Goal: Obtain resource: Obtain resource

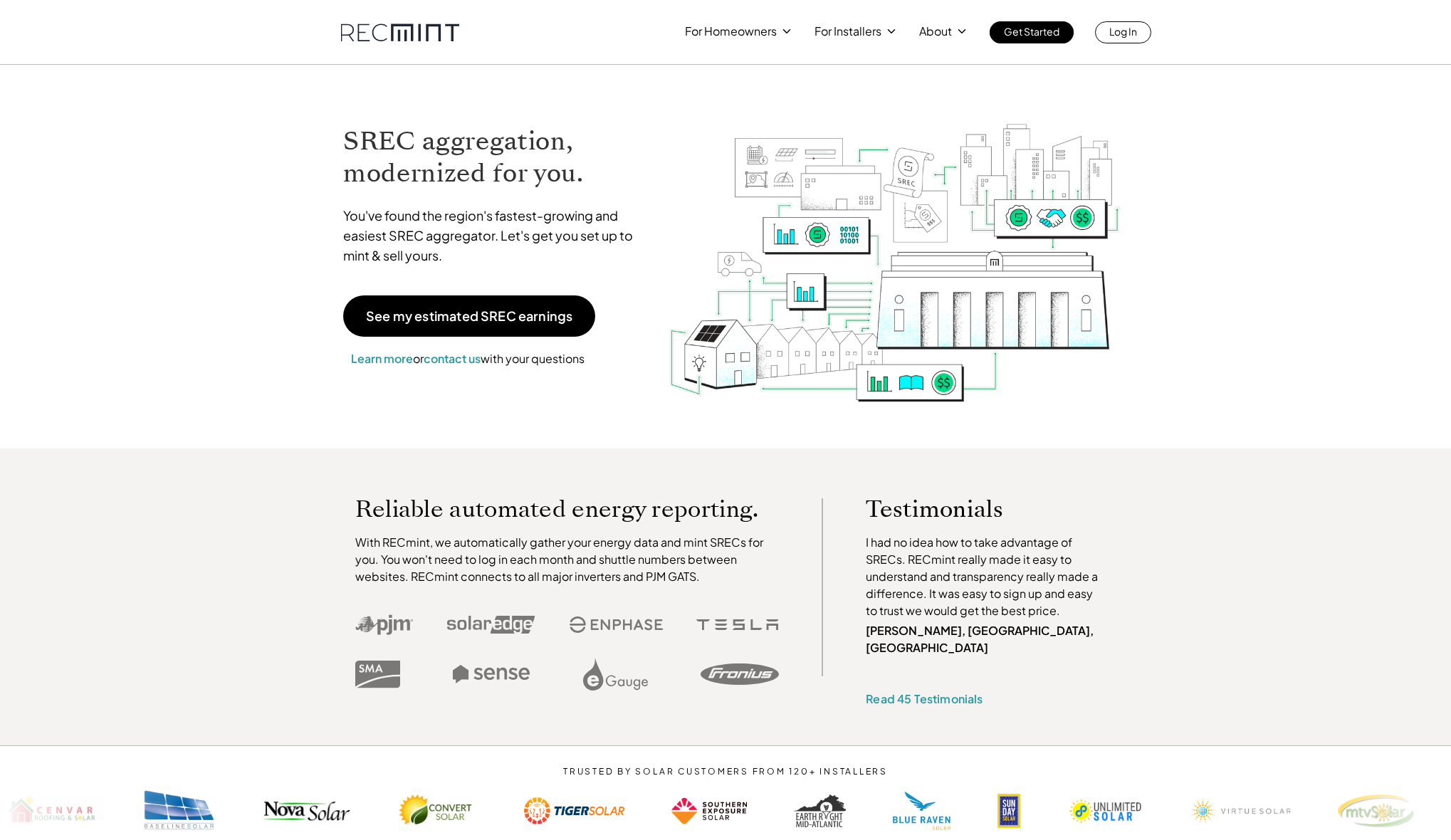
click at [435, 151] on h1 "SREC aggregation, modernized for you." at bounding box center [495, 157] width 303 height 64
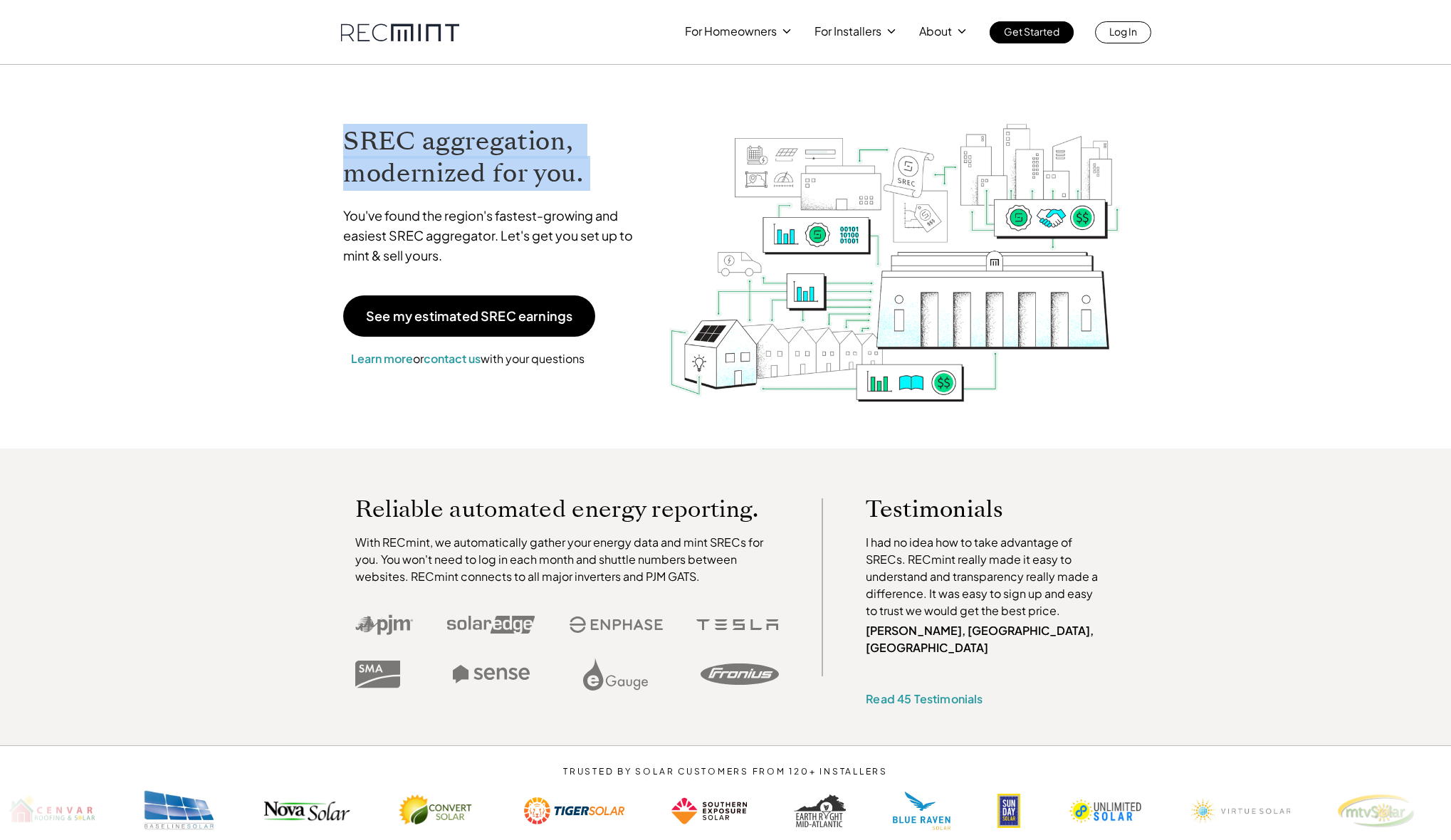
click at [435, 151] on h1 "SREC aggregation, modernized for you." at bounding box center [495, 157] width 303 height 64
click at [429, 165] on h1 "SREC aggregation, modernized for you." at bounding box center [495, 157] width 303 height 64
click at [478, 134] on h1 "SREC aggregation, modernized for you." at bounding box center [495, 157] width 303 height 64
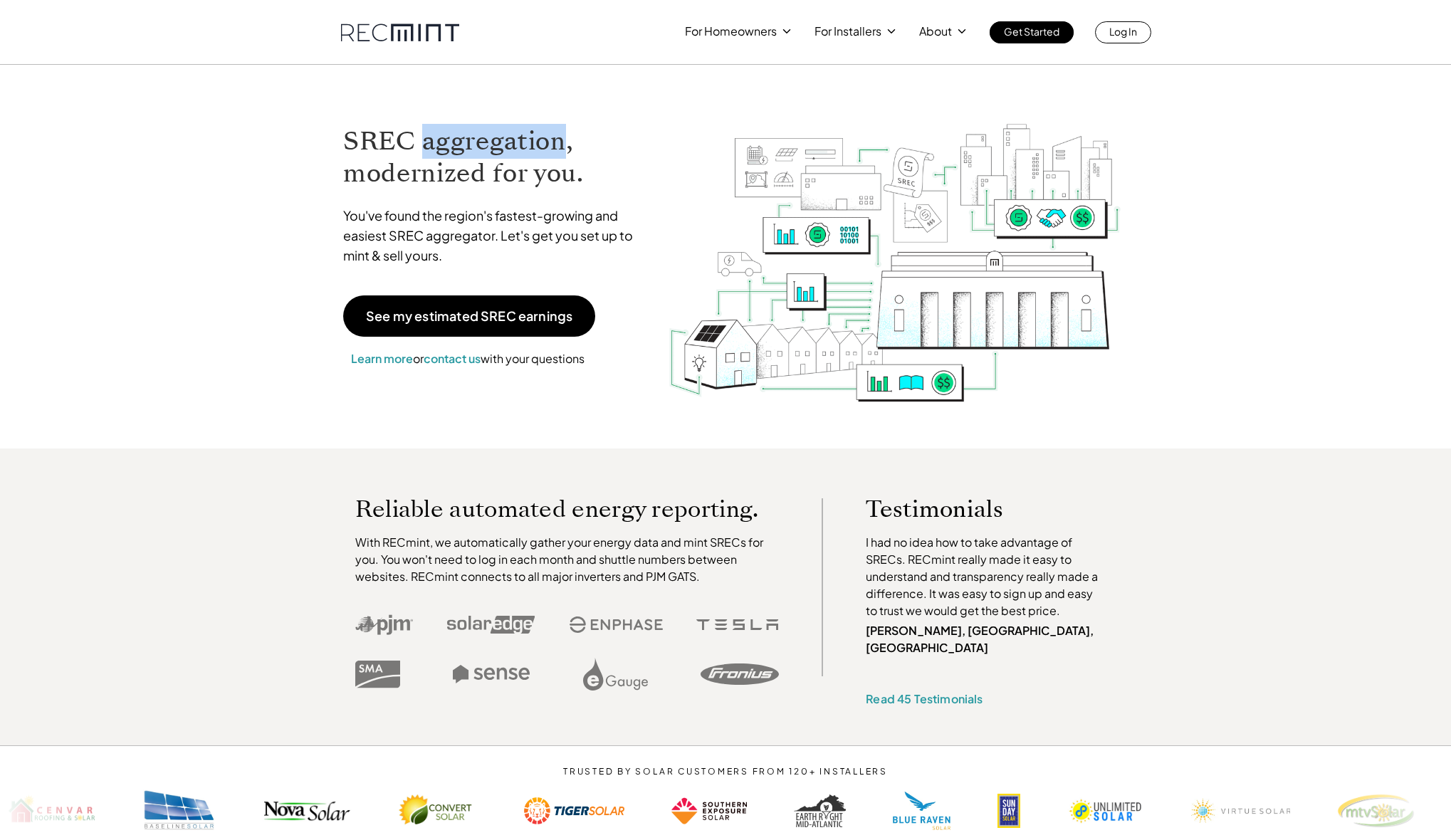
click at [478, 135] on h1 "SREC aggregation, modernized for you." at bounding box center [495, 157] width 303 height 64
click at [466, 167] on h1 "SREC aggregation, modernized for you." at bounding box center [495, 157] width 303 height 64
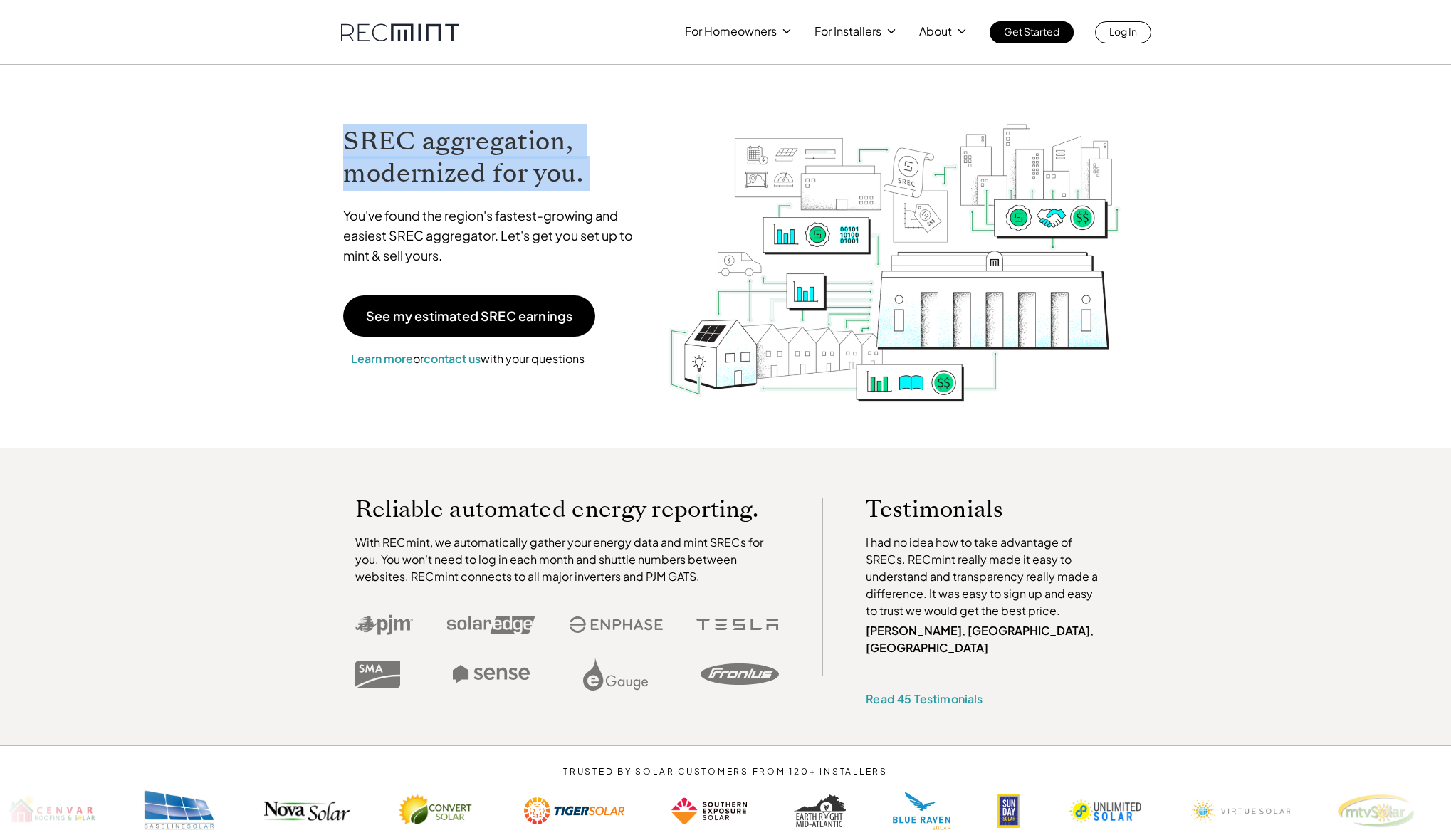
click at [475, 144] on h1 "SREC aggregation, modernized for you." at bounding box center [495, 157] width 303 height 64
click at [464, 167] on h1 "SREC aggregation, modernized for you." at bounding box center [495, 157] width 303 height 64
click at [463, 167] on h1 "SREC aggregation, modernized for you." at bounding box center [495, 157] width 303 height 64
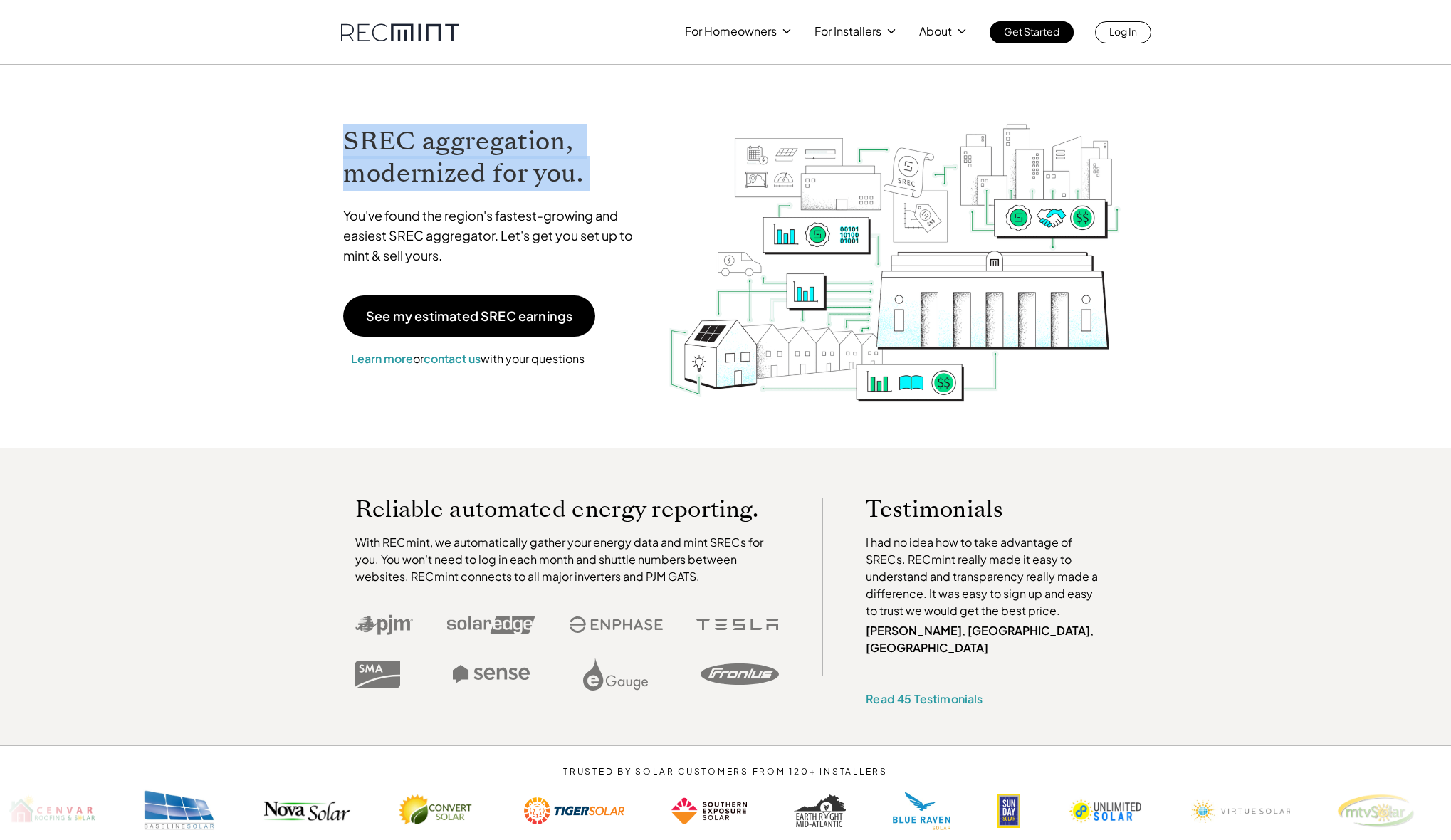
click at [463, 167] on h1 "SREC aggregation, modernized for you." at bounding box center [495, 157] width 303 height 64
click at [473, 144] on h1 "SREC aggregation, modernized for you." at bounding box center [495, 157] width 303 height 64
click at [474, 144] on h1 "SREC aggregation, modernized for you." at bounding box center [495, 157] width 303 height 64
click at [455, 175] on h1 "SREC aggregation, modernized for you." at bounding box center [495, 157] width 303 height 64
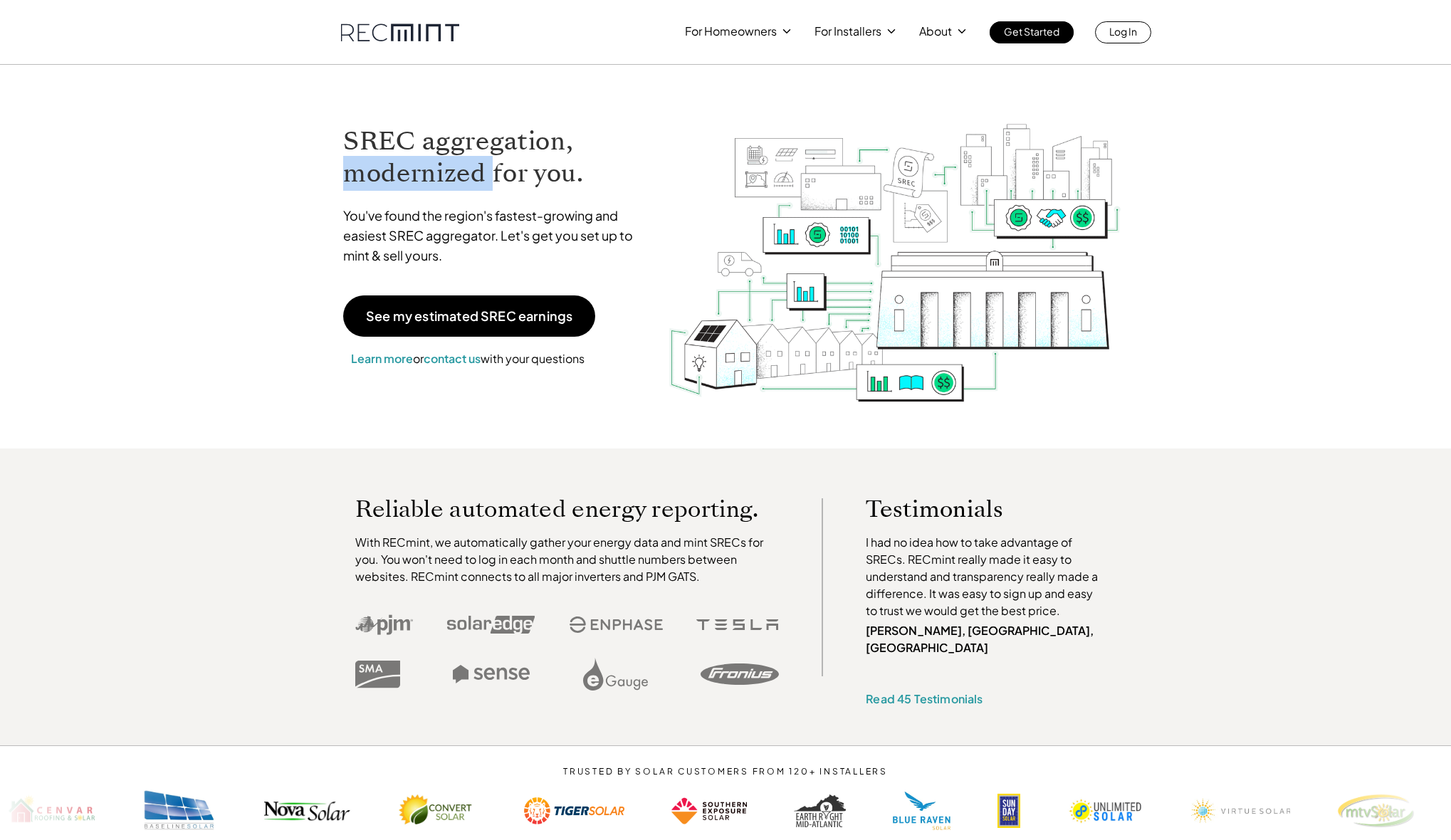
click at [455, 175] on h1 "SREC aggregation, modernized for you." at bounding box center [495, 157] width 303 height 64
click at [475, 141] on h1 "SREC aggregation, modernized for you." at bounding box center [495, 157] width 303 height 64
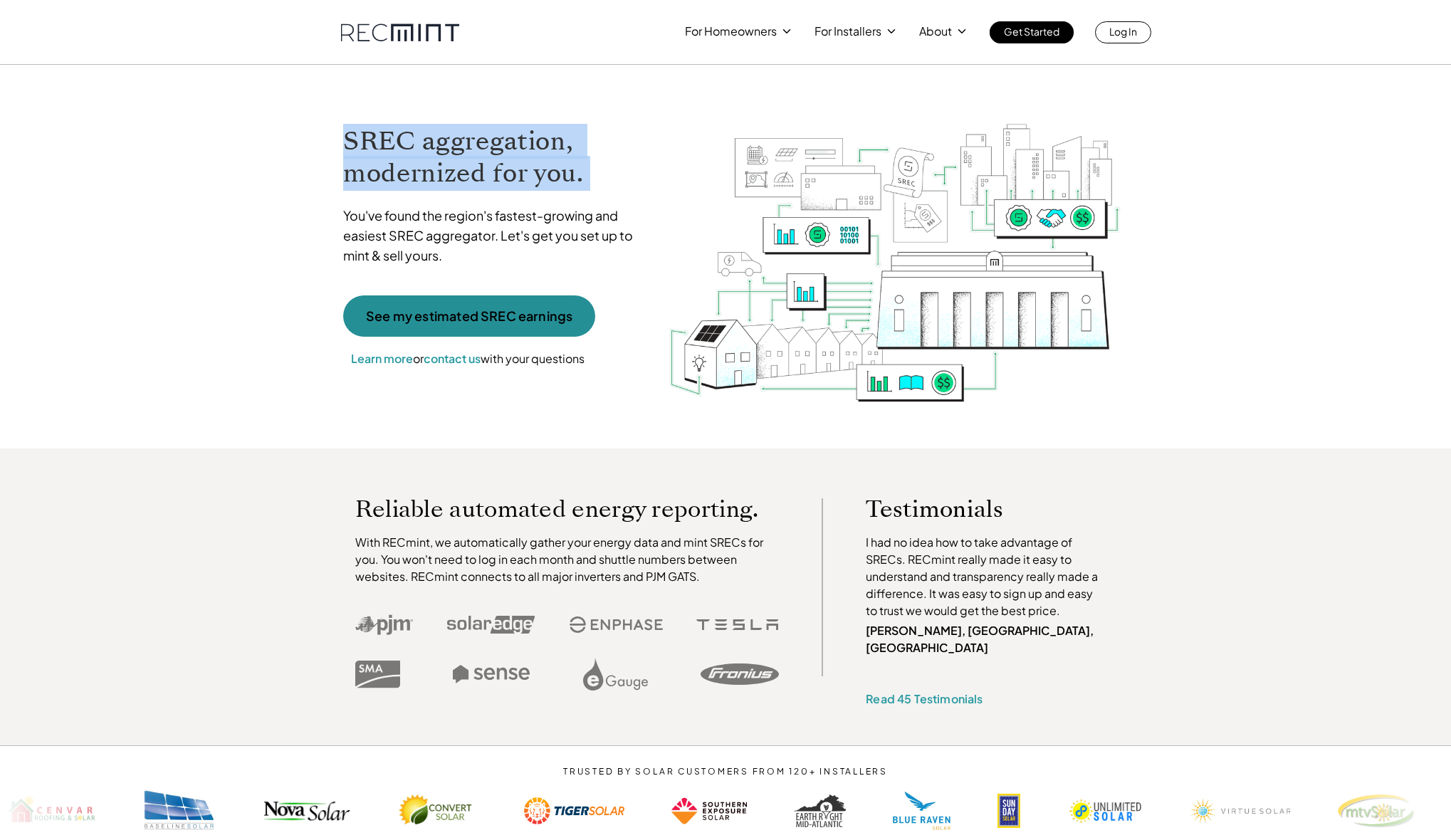
click at [521, 327] on link "See my estimated SREC earnings" at bounding box center [469, 316] width 252 height 42
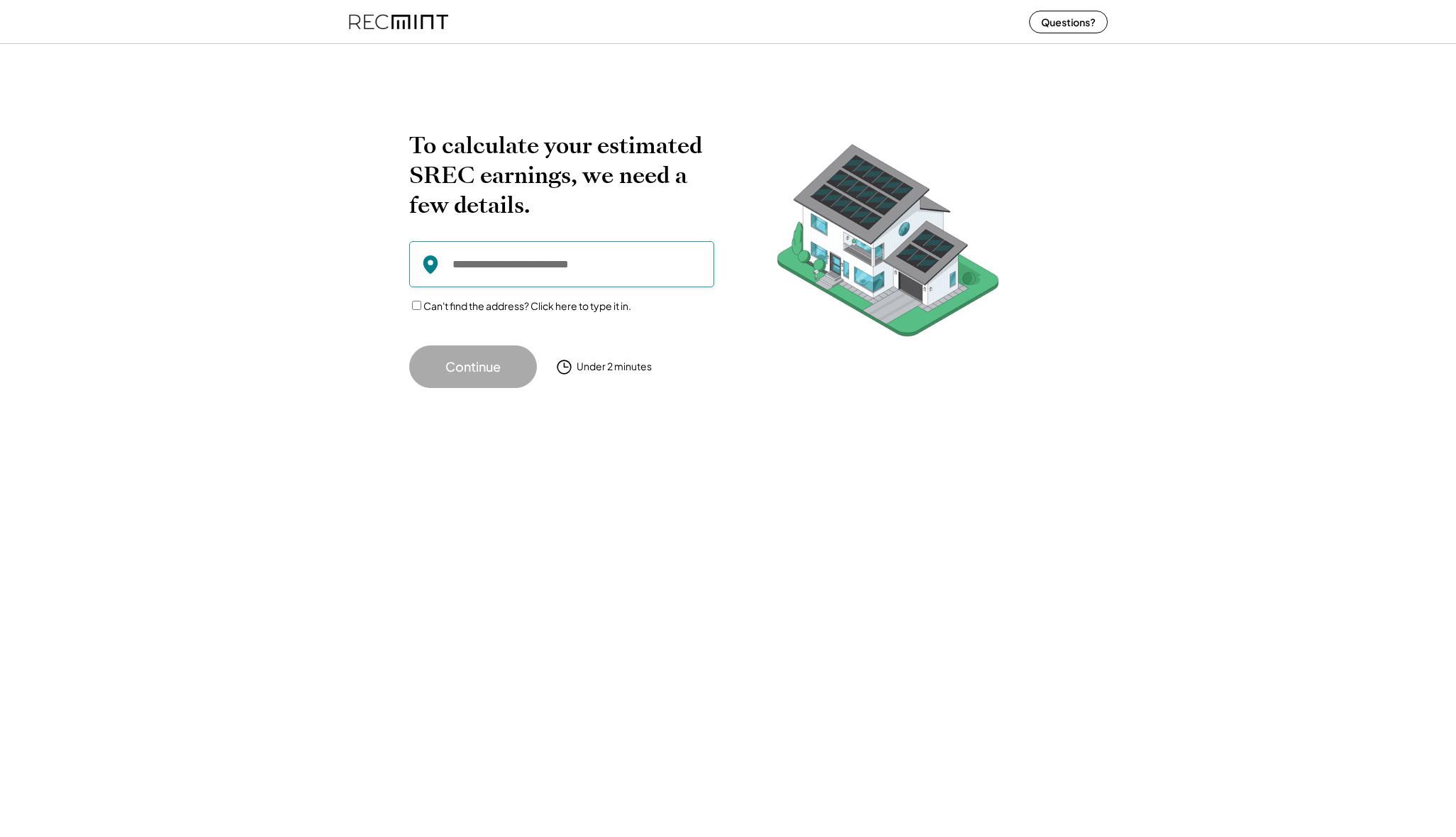
click at [556, 265] on input "input" at bounding box center [562, 264] width 305 height 46
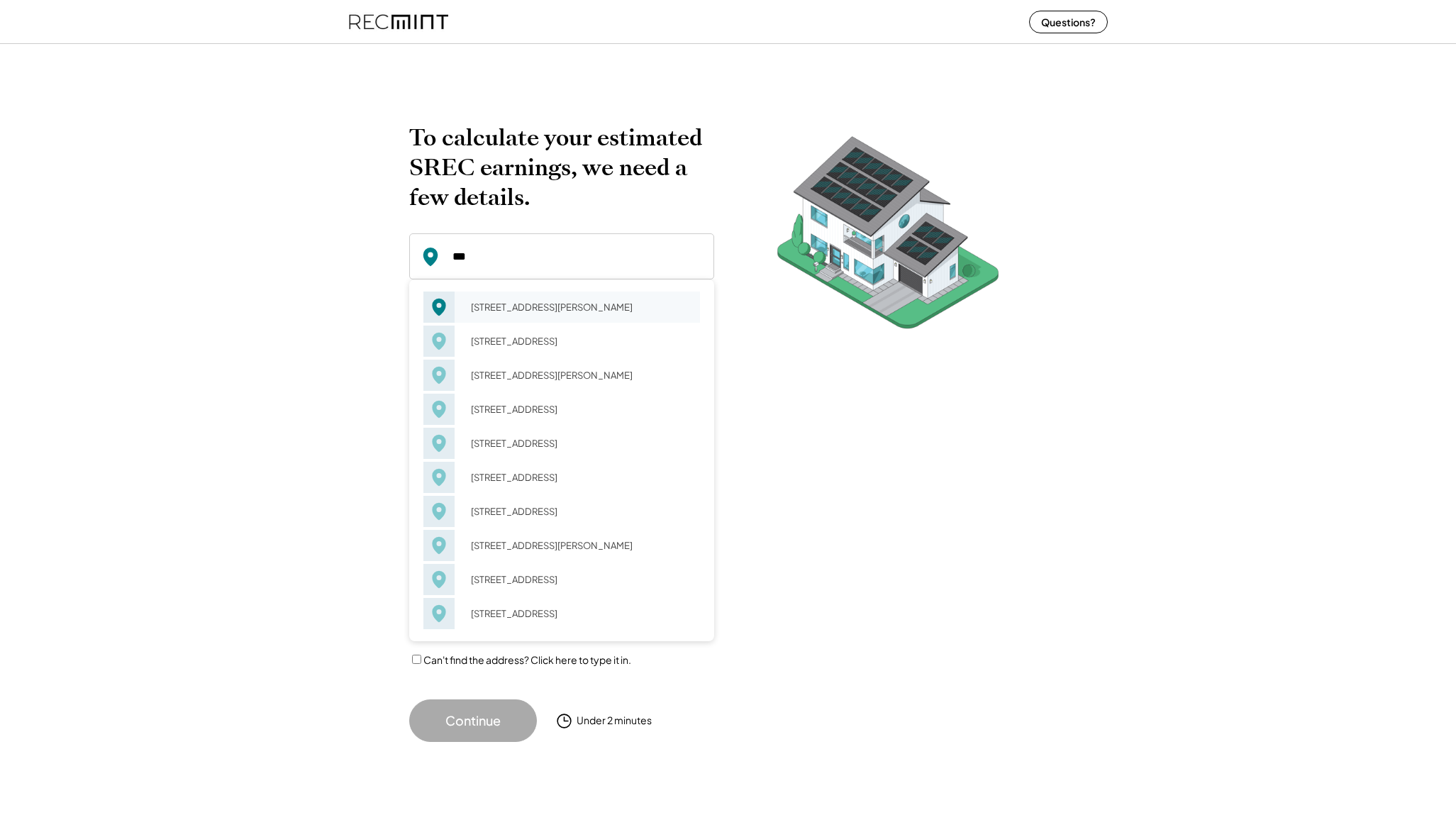
click at [555, 297] on div "[STREET_ADDRESS][PERSON_NAME]" at bounding box center [580, 307] width 238 height 20
type input "**********"
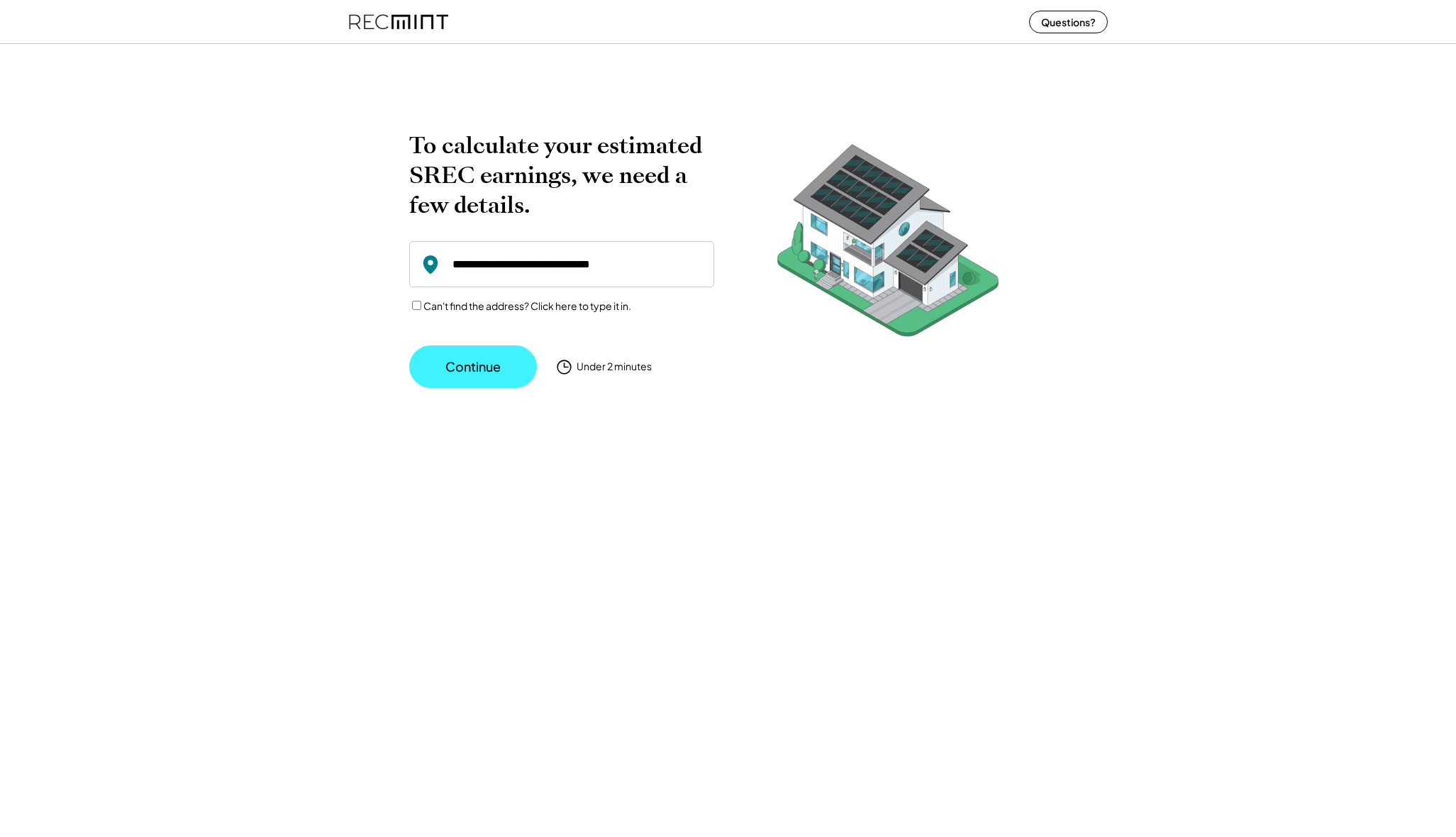
click at [490, 374] on button "Continue" at bounding box center [473, 366] width 128 height 42
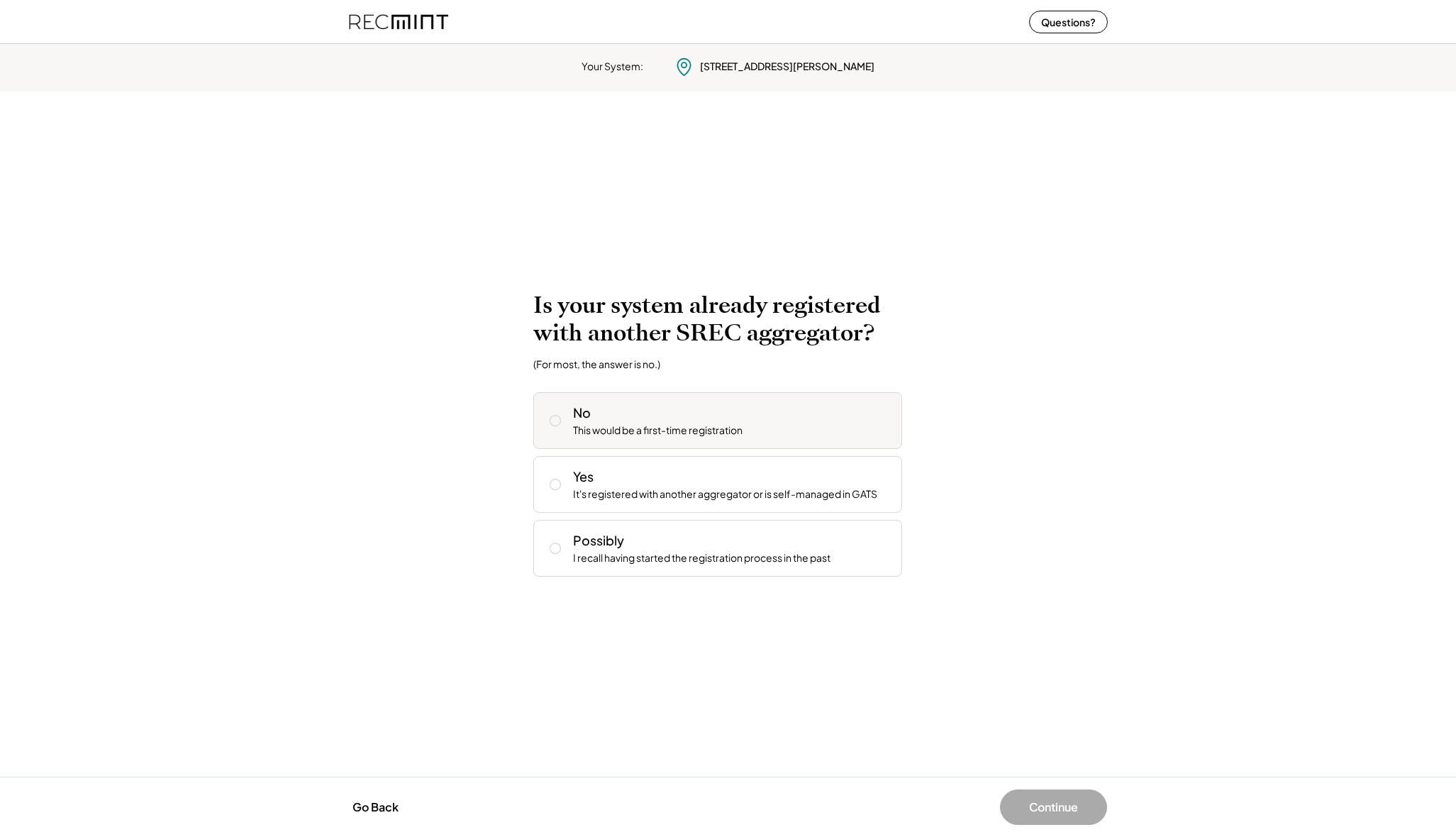
click at [778, 425] on div "No This would be a first-time registration" at bounding box center [731, 420] width 317 height 34
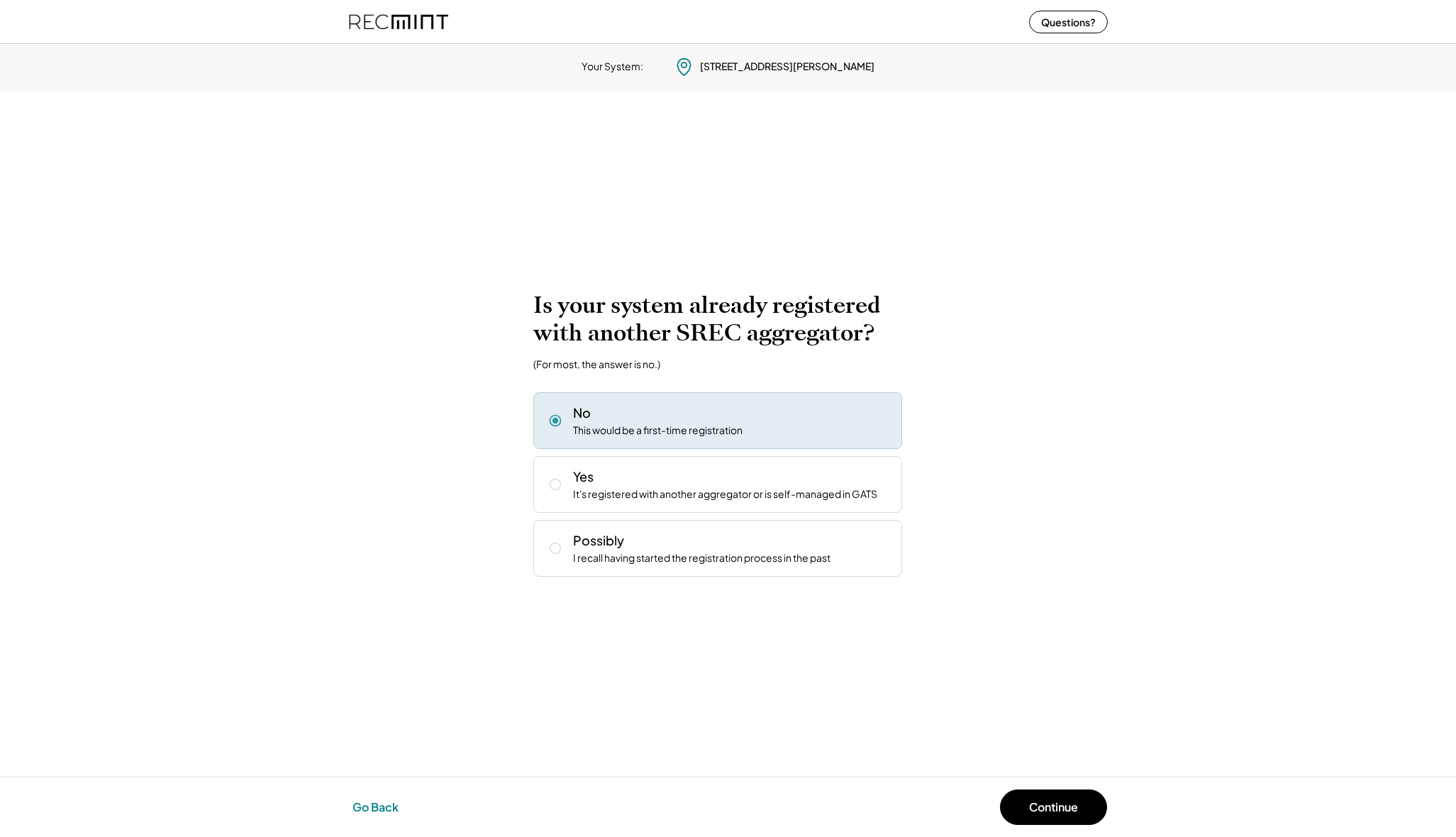
click at [386, 799] on button "Go Back" at bounding box center [375, 807] width 54 height 31
